Goal: Information Seeking & Learning: Learn about a topic

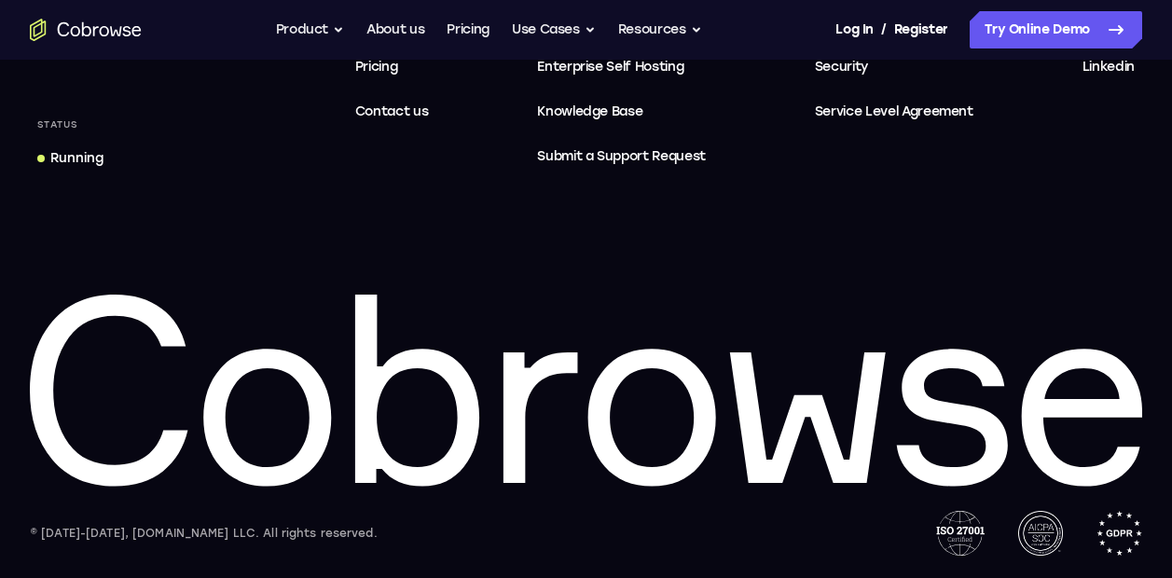
scroll to position [5936, 0]
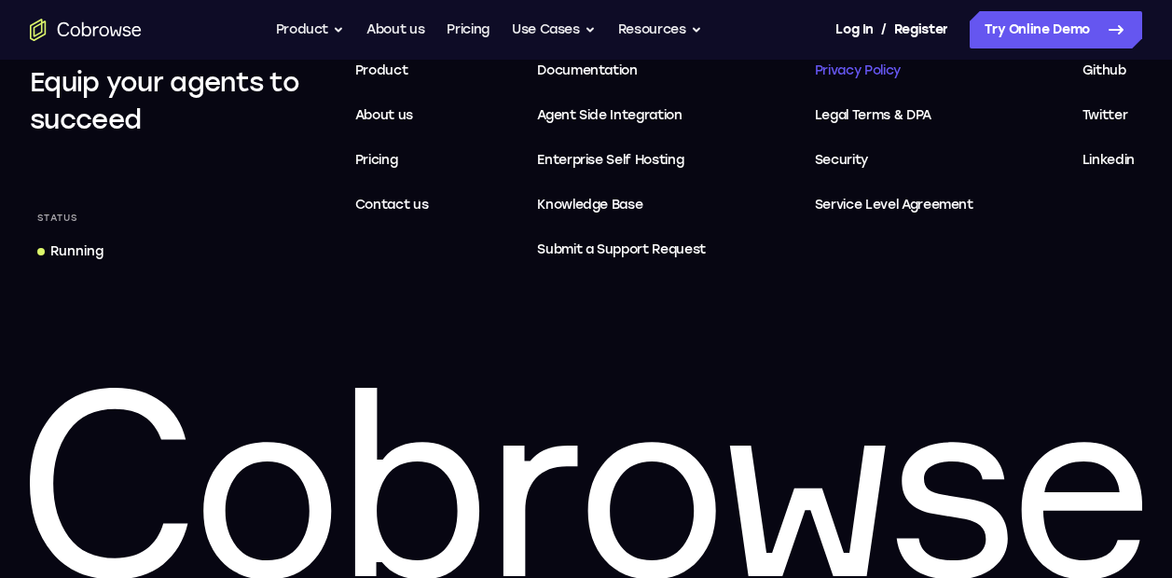
click at [842, 67] on span "Privacy Policy" at bounding box center [858, 70] width 86 height 16
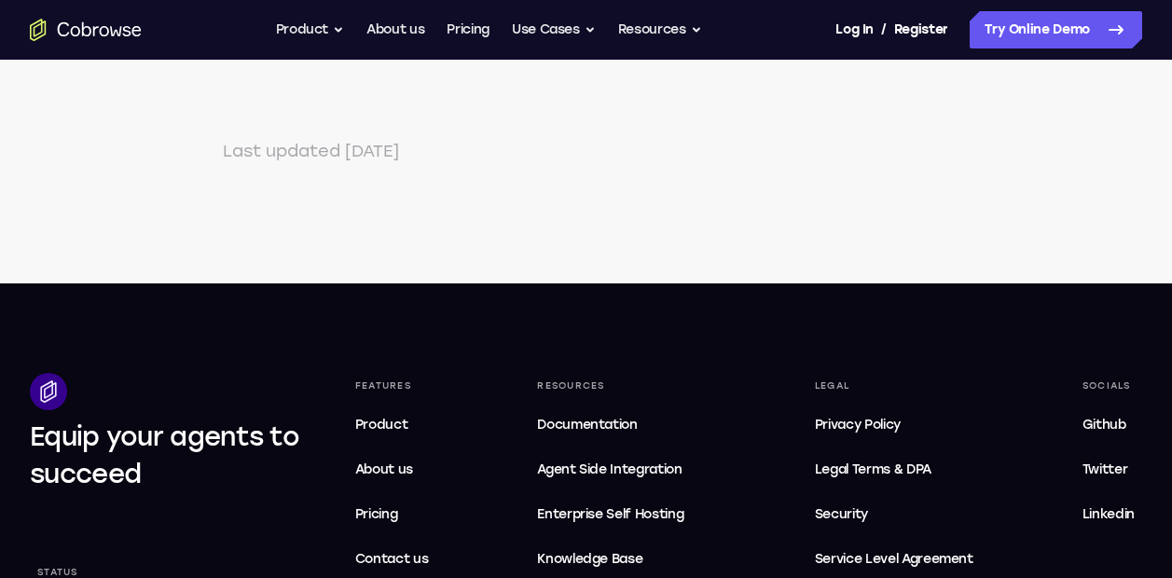
scroll to position [6607, 0]
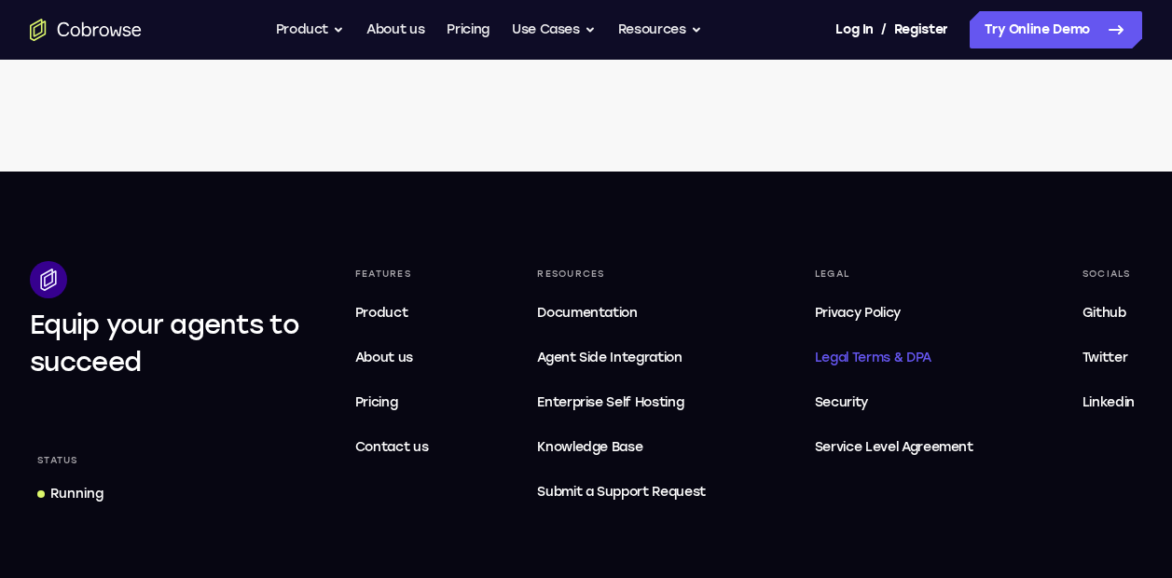
click at [902, 365] on span "Legal Terms & DPA" at bounding box center [873, 358] width 117 height 16
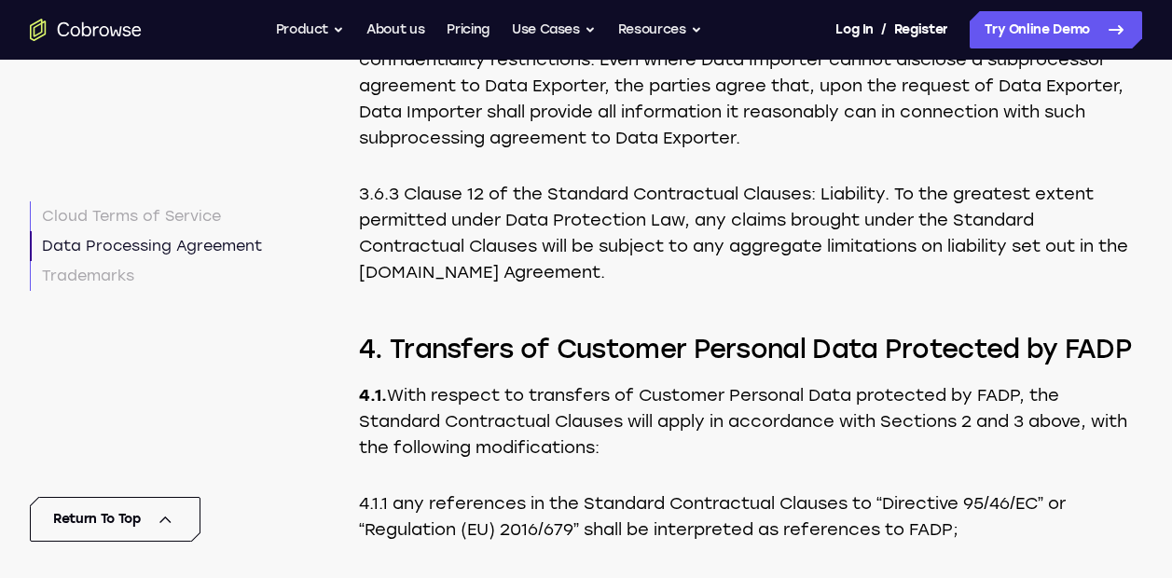
scroll to position [14997, 0]
